Goal: Task Accomplishment & Management: Use online tool/utility

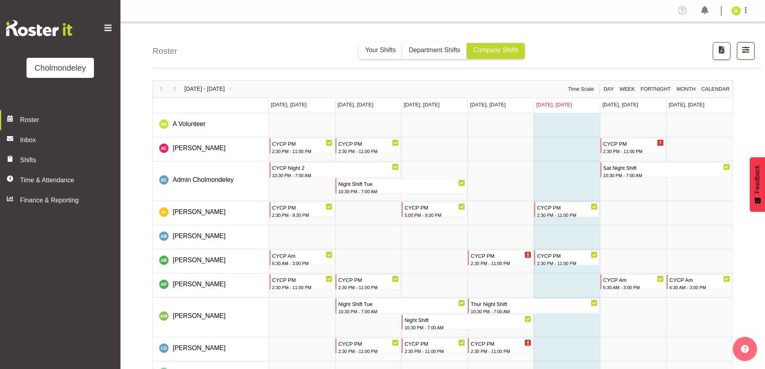
click at [747, 53] on span "button" at bounding box center [746, 50] width 10 height 10
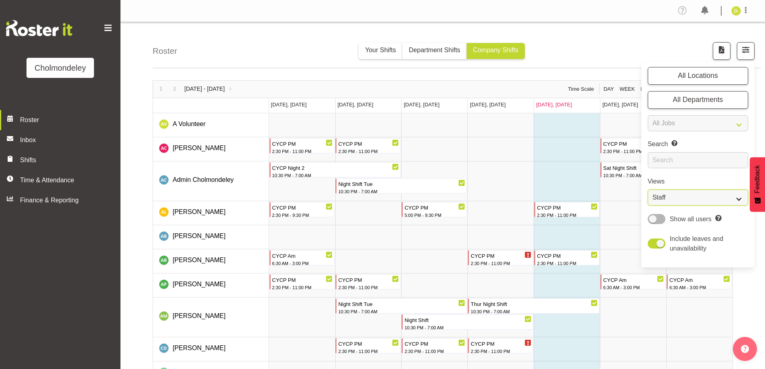
click at [685, 200] on select "Staff Role Shift - Horizontal Shift - Vertical Staff - Location" at bounding box center [698, 198] width 100 height 16
select select "shift"
click at [648, 190] on select "Staff Role Shift - Horizontal Shift - Vertical Staff - Location" at bounding box center [698, 198] width 100 height 16
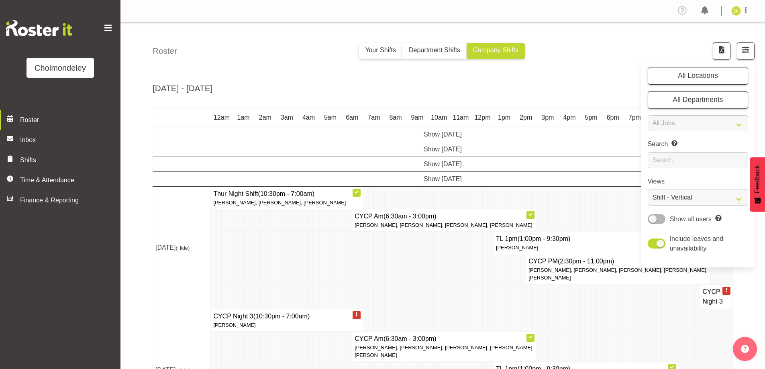
click at [524, 299] on td at bounding box center [524, 296] width 6 height 25
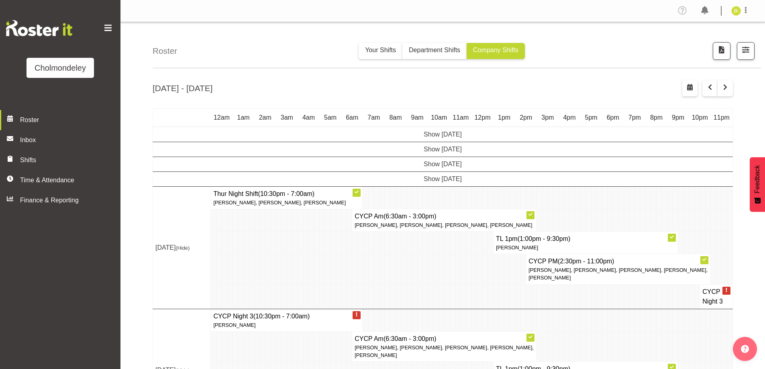
click at [504, 214] on h4 "CYCP Am (6:30am - 3:00pm)" at bounding box center [445, 217] width 180 height 10
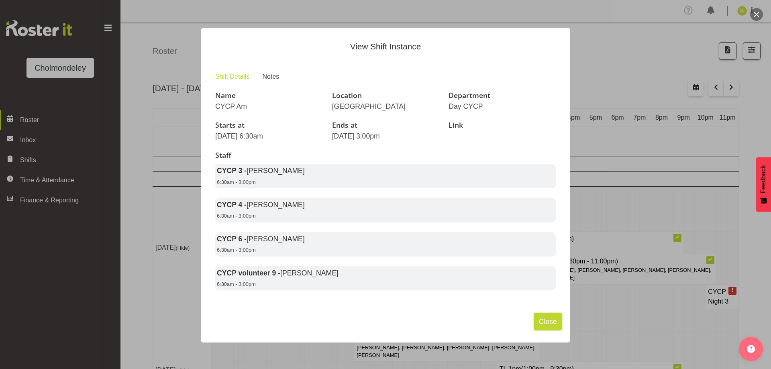
click at [554, 327] on span "Close" at bounding box center [548, 322] width 18 height 10
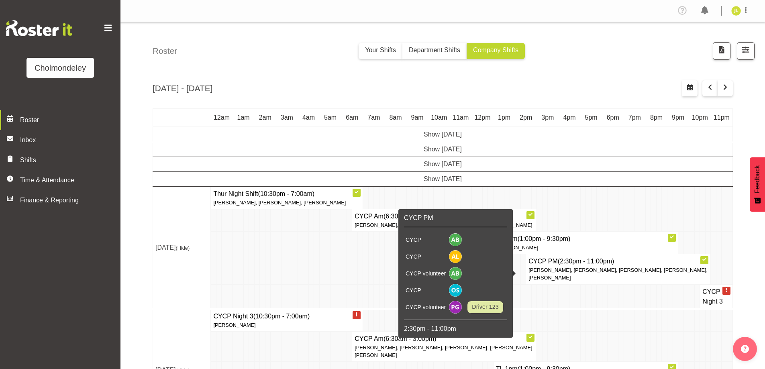
click at [580, 278] on p "[PERSON_NAME], [PERSON_NAME], [PERSON_NAME], [PERSON_NAME], [PERSON_NAME]" at bounding box center [619, 273] width 180 height 15
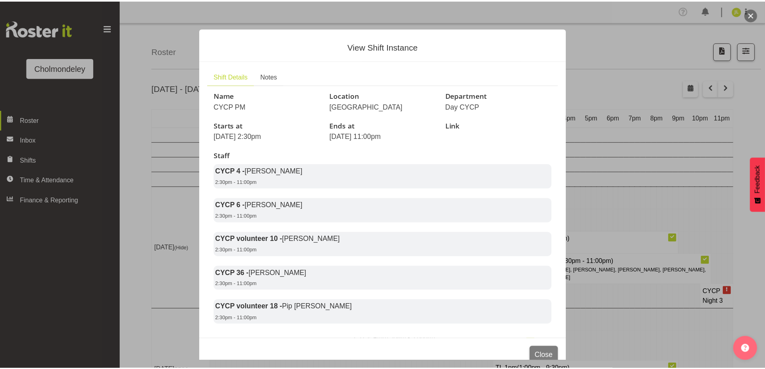
scroll to position [27, 0]
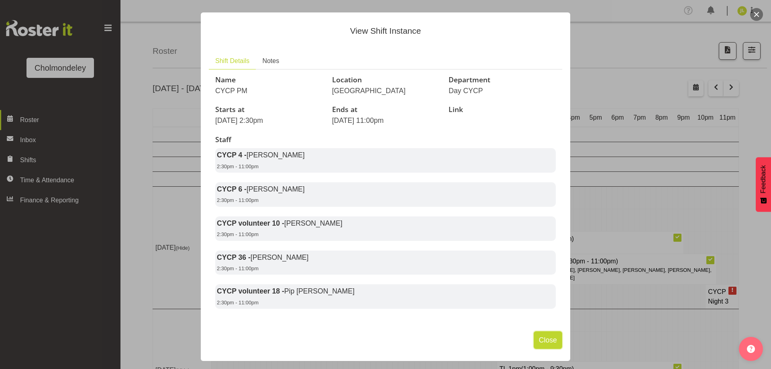
click at [539, 341] on span "Close" at bounding box center [548, 340] width 18 height 10
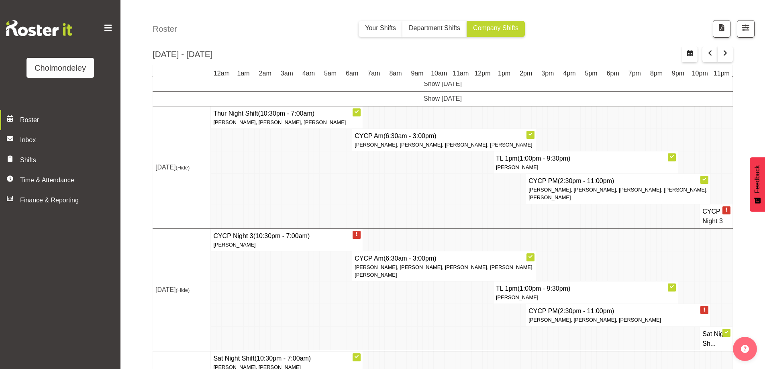
scroll to position [131, 0]
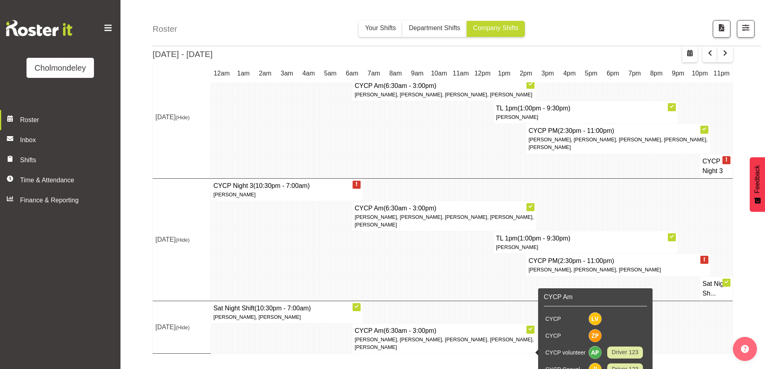
click at [498, 285] on td at bounding box center [497, 288] width 6 height 25
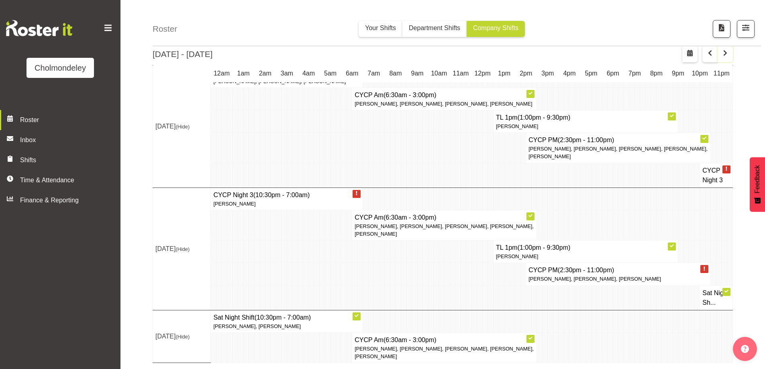
click at [729, 55] on span "button" at bounding box center [726, 53] width 10 height 10
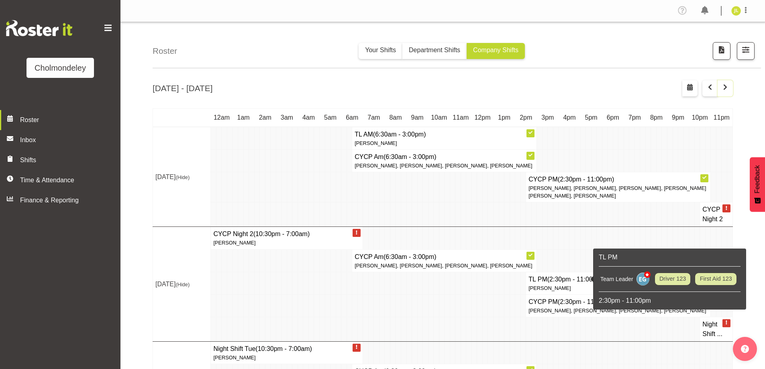
click at [725, 85] on span "button" at bounding box center [726, 87] width 10 height 10
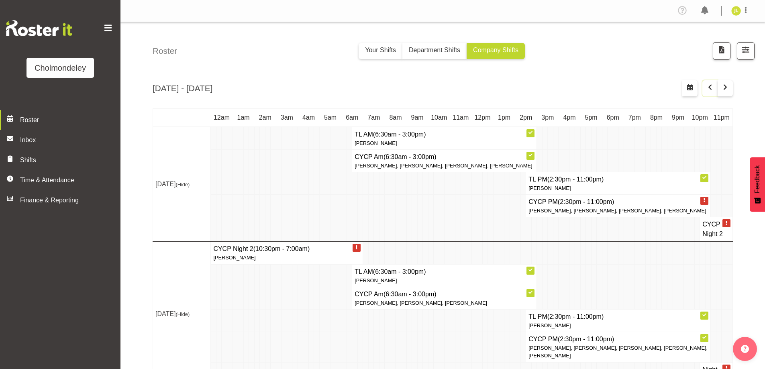
click at [705, 93] on button "button" at bounding box center [710, 88] width 15 height 16
